Goal: Entertainment & Leisure: Consume media (video, audio)

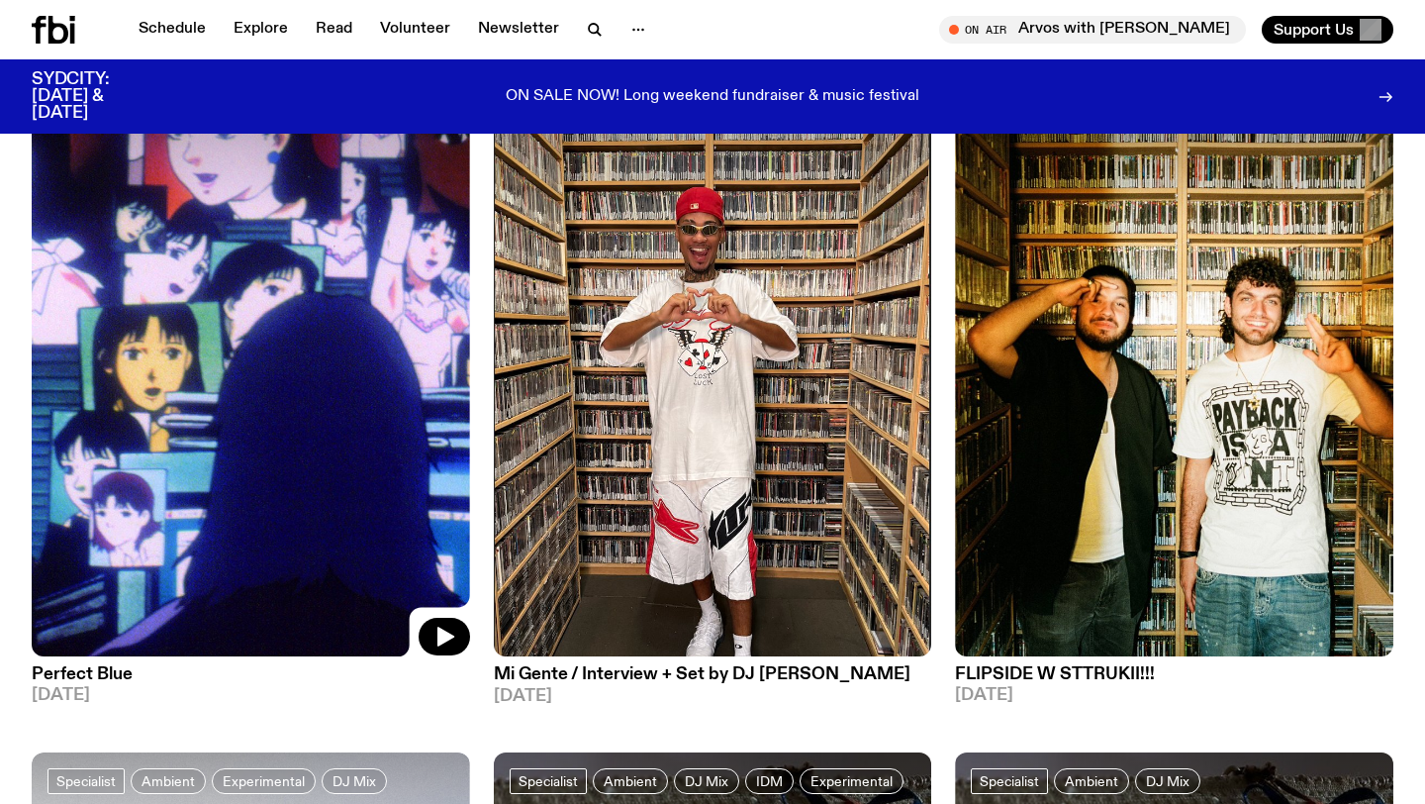
scroll to position [279, 0]
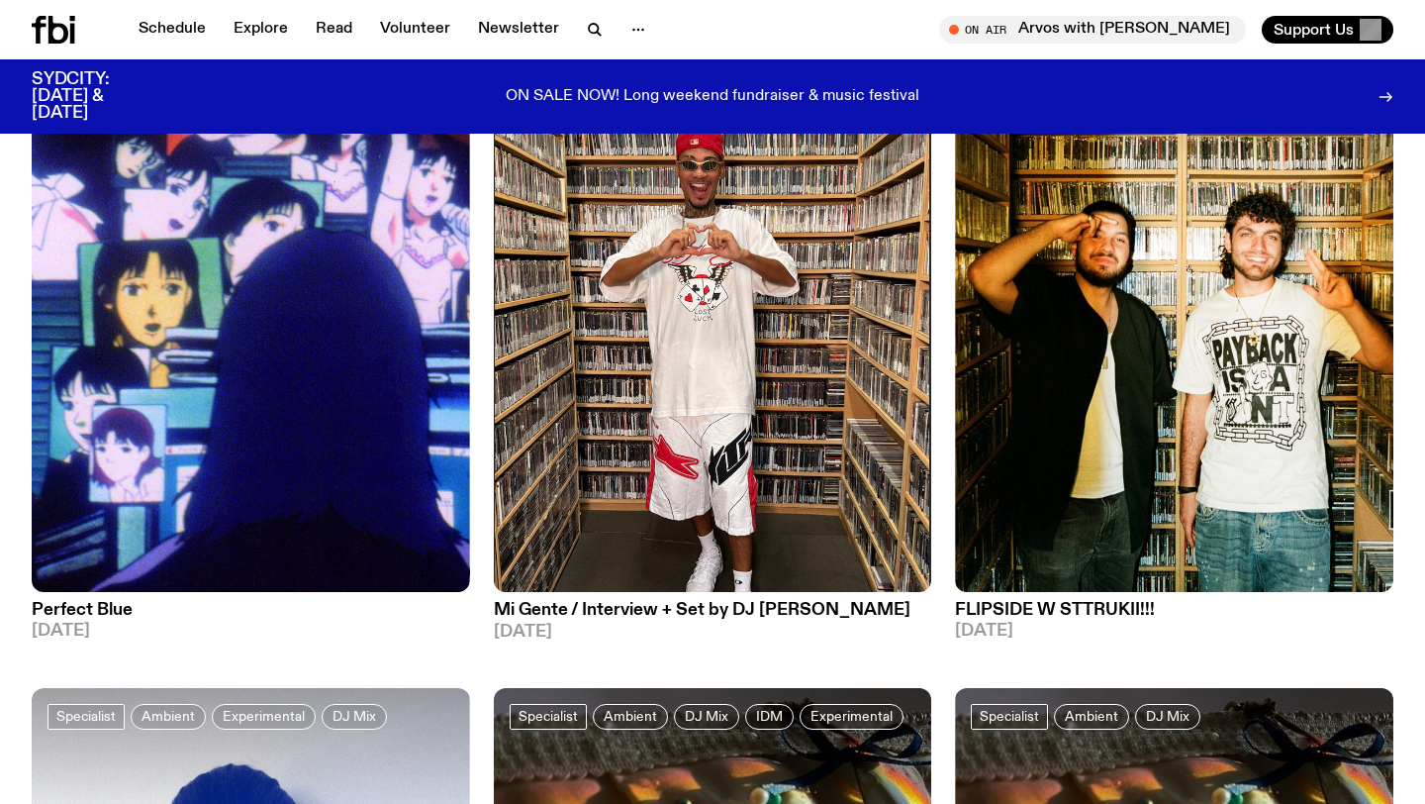
click at [543, 611] on h3 "Mi Gente / Interview + Set by DJ [PERSON_NAME]" at bounding box center [713, 610] width 438 height 17
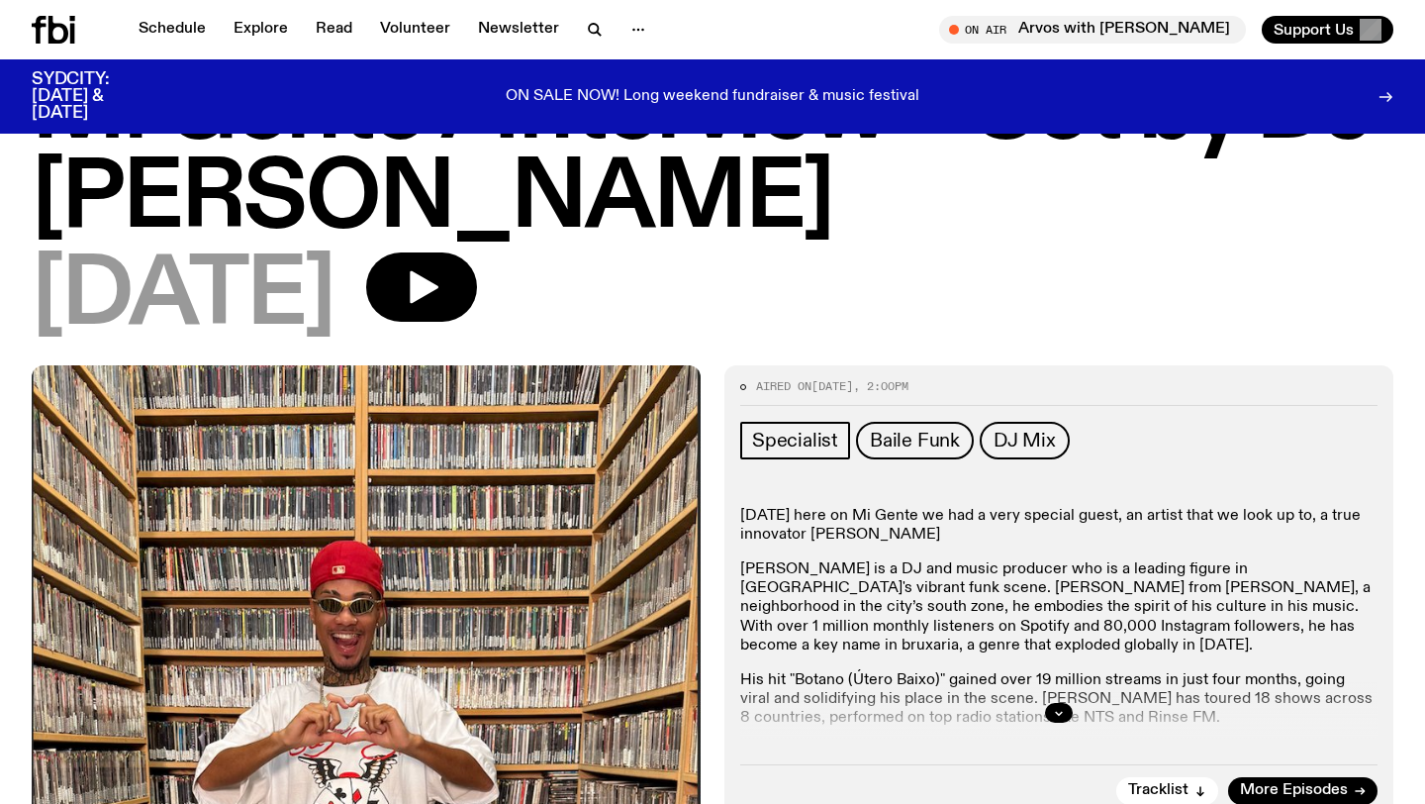
scroll to position [21, 0]
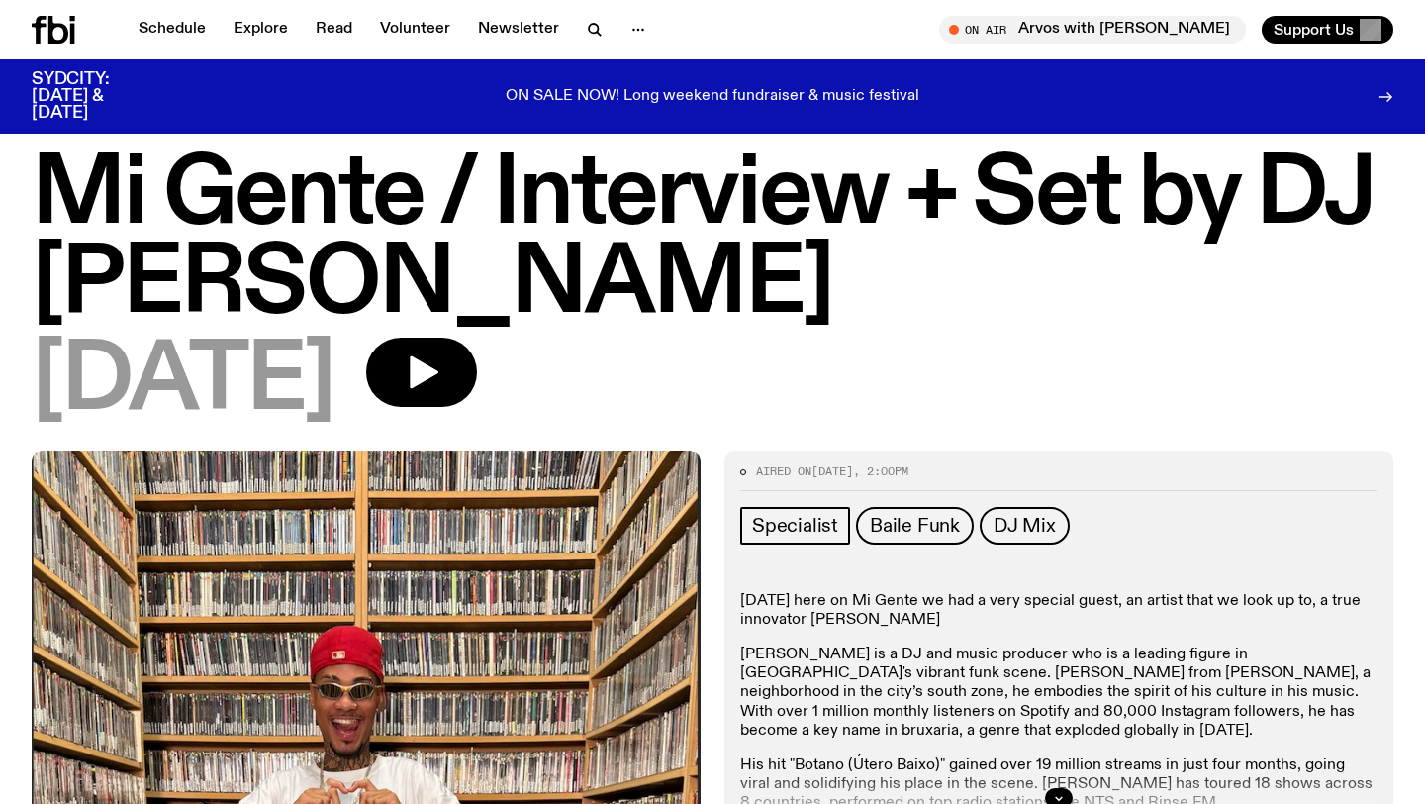
click at [305, 173] on h1 "Mi Gente / Interview + Set by DJ [PERSON_NAME]" at bounding box center [713, 240] width 1362 height 178
click at [289, 203] on h1 "Mi Gente / Interview + Set by DJ [PERSON_NAME]" at bounding box center [713, 240] width 1362 height 178
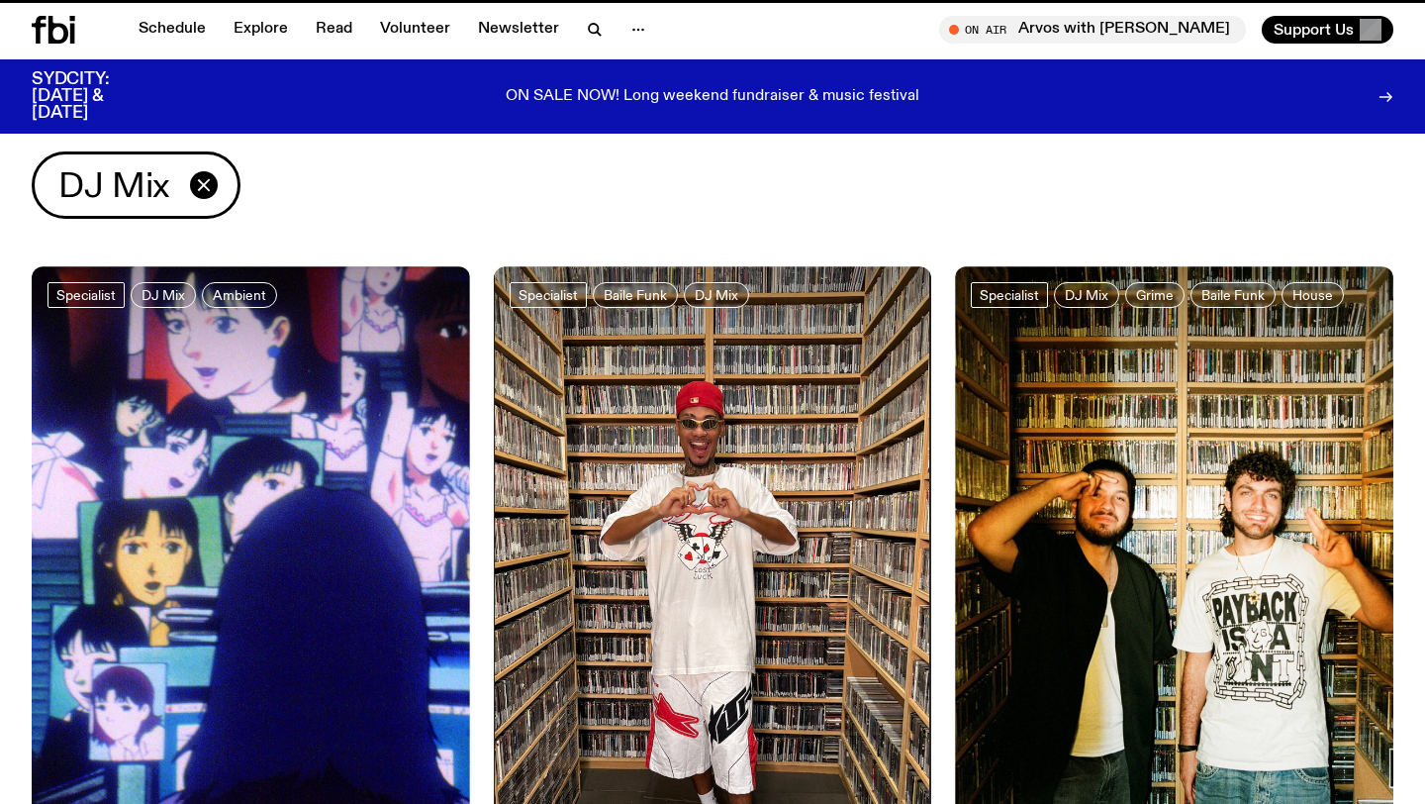
scroll to position [279, 0]
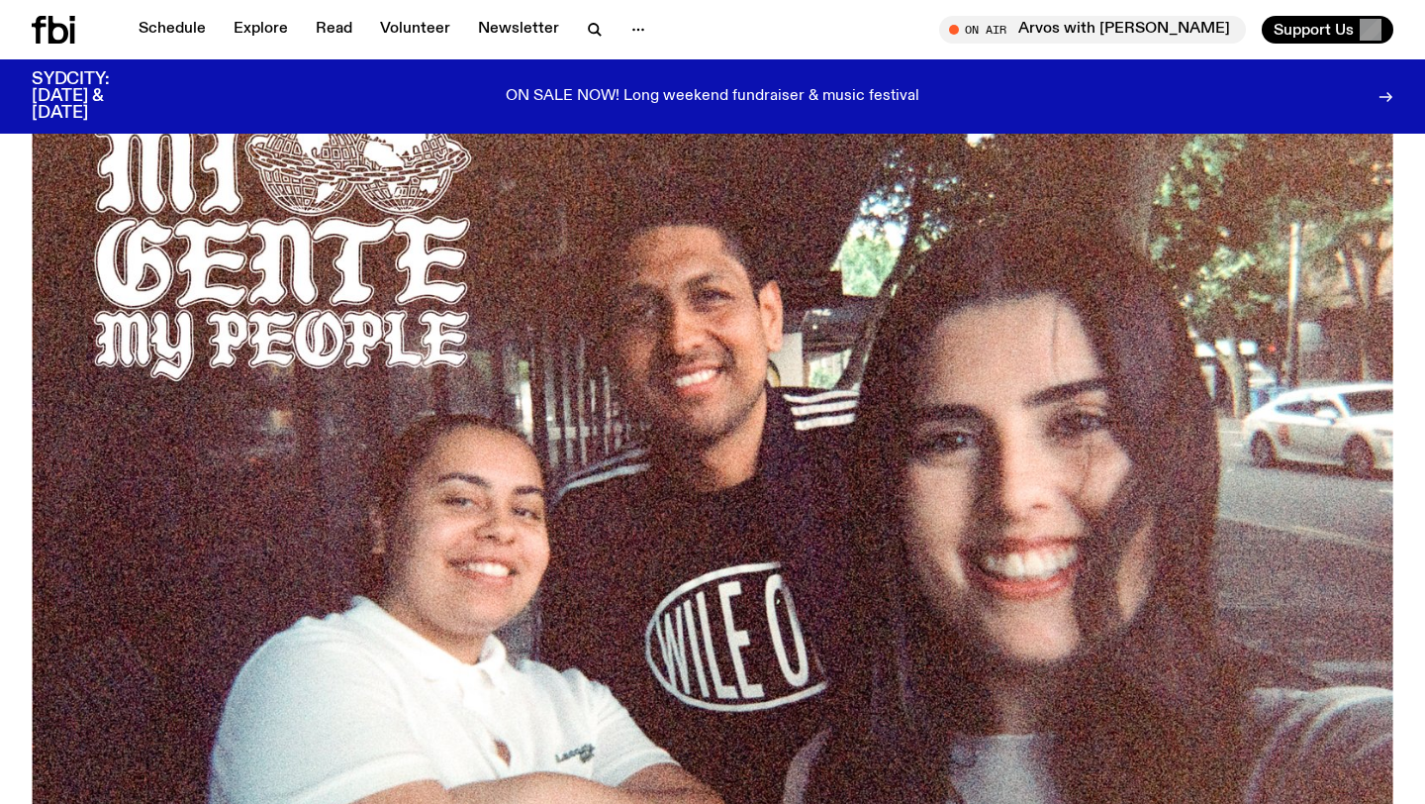
scroll to position [465, 0]
